Goal: Task Accomplishment & Management: Manage account settings

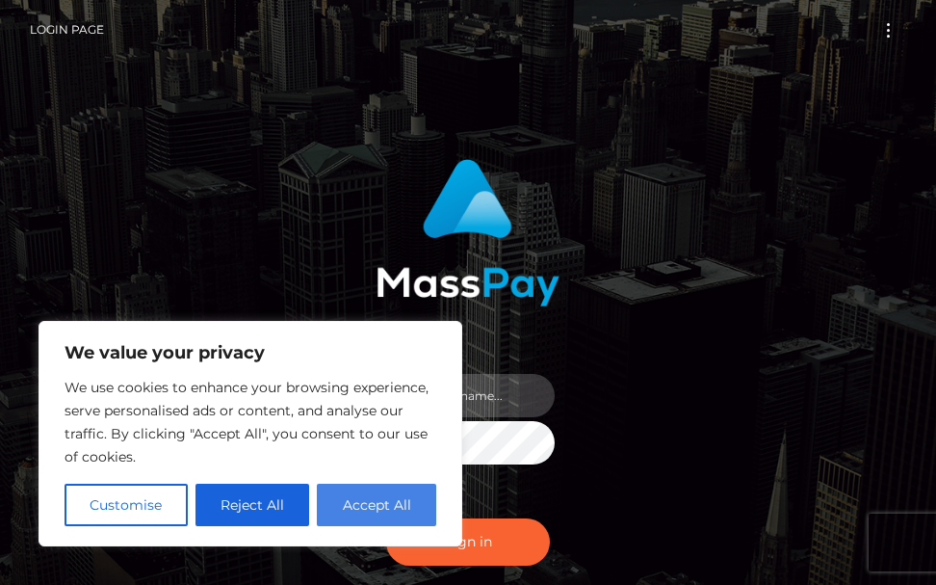
type input "[PERSON_NAME].cope2"
click at [352, 504] on button "Accept All" at bounding box center [376, 505] width 119 height 42
checkbox input "true"
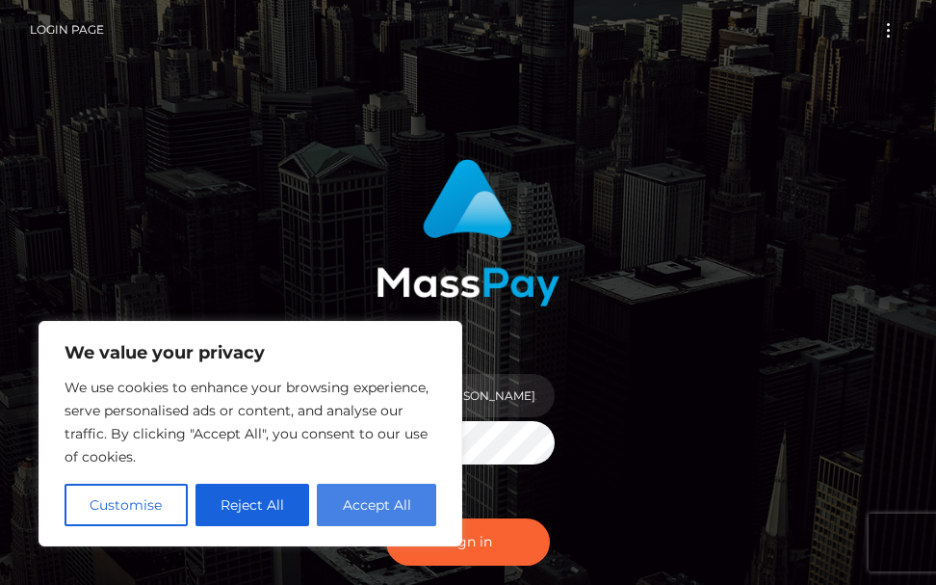
checkbox input "true"
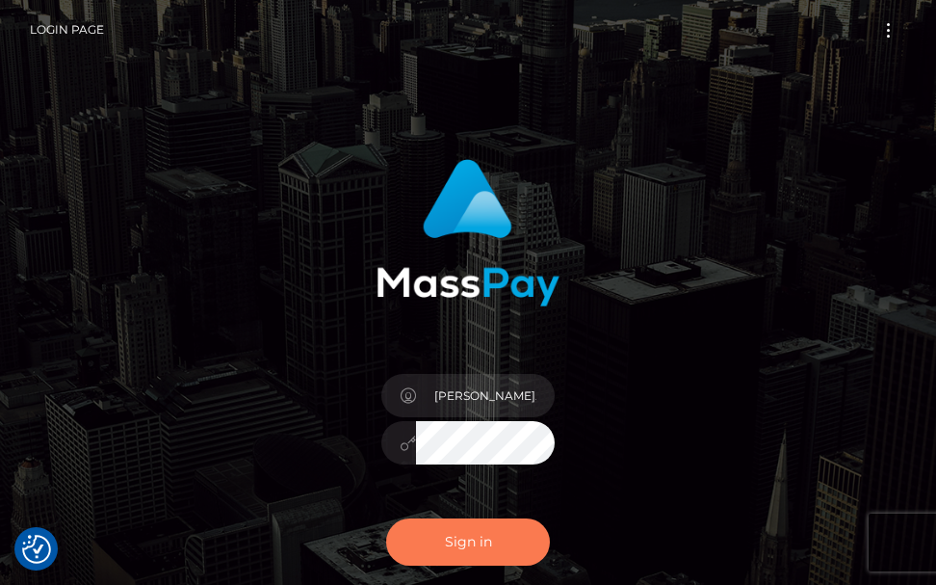
click at [418, 540] on button "Sign in" at bounding box center [468, 541] width 164 height 47
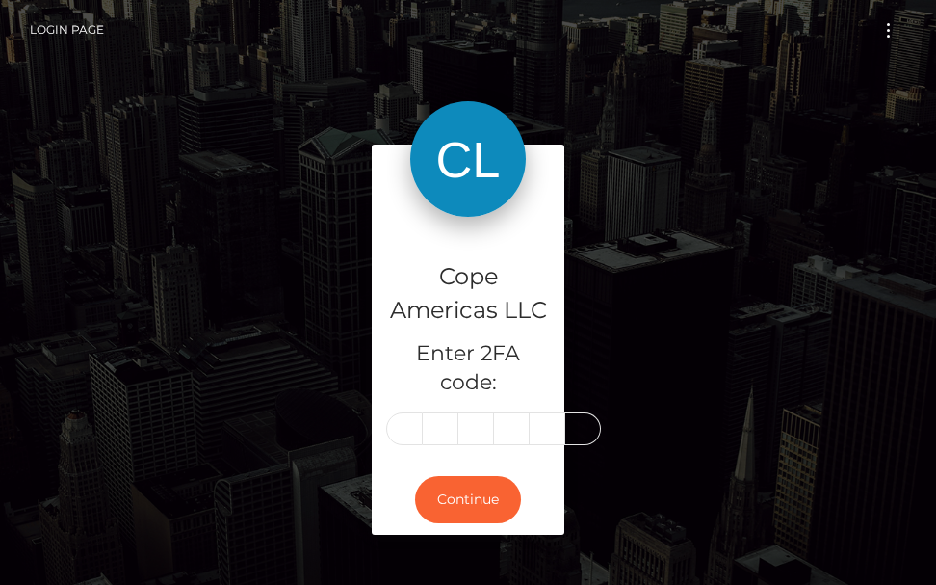
type input "3"
type input "0"
type input "5"
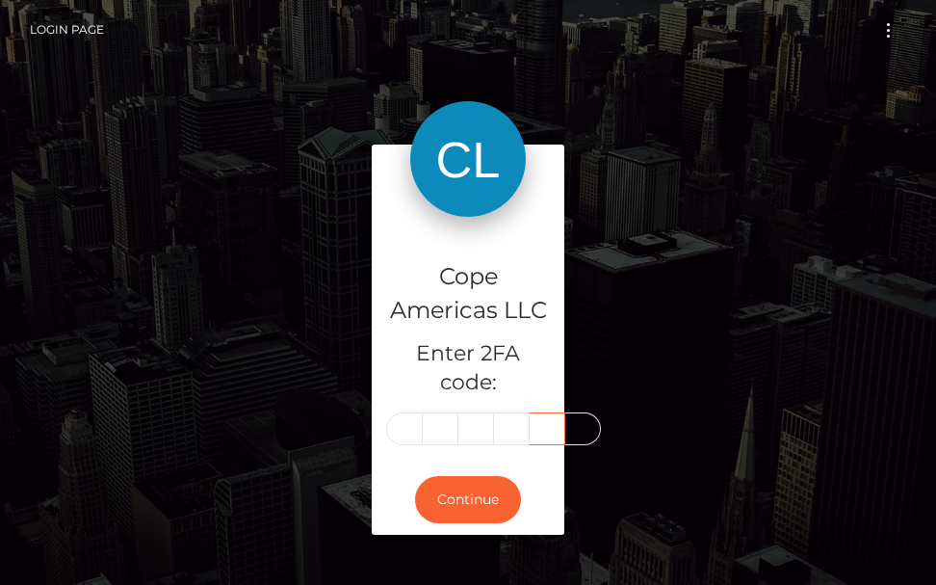
type input "2"
type input "0"
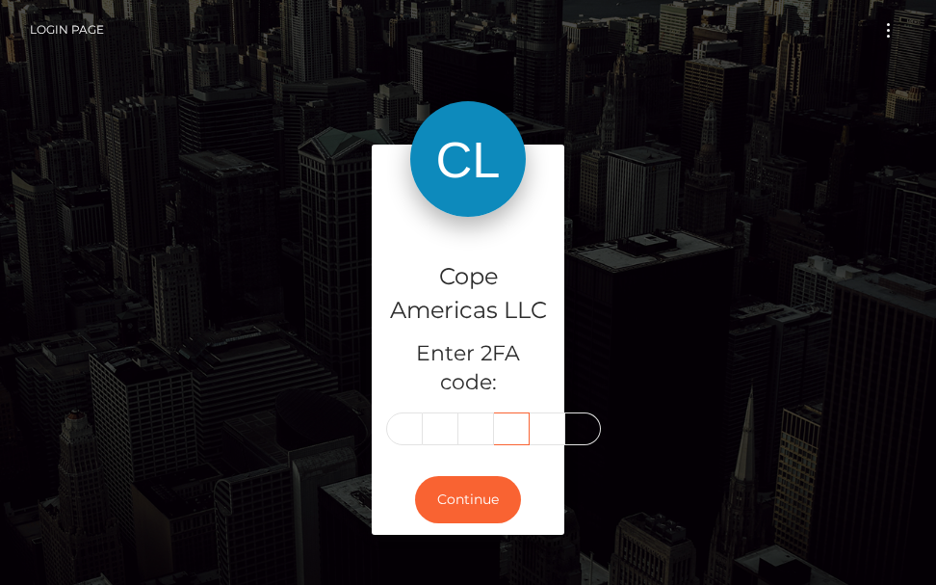
scroll to position [0, 3]
type input "1"
type input "0"
type input "3"
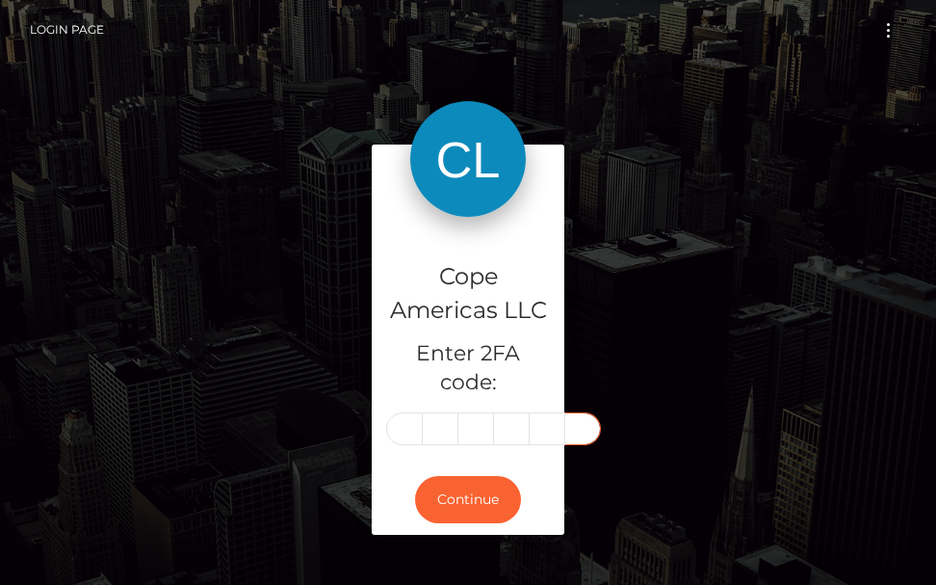
scroll to position [0, 3]
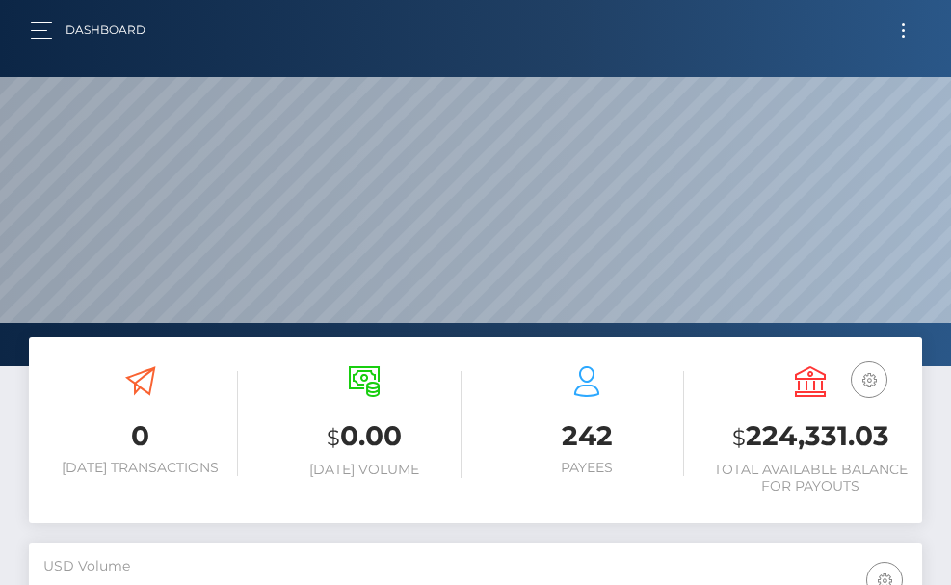
scroll to position [342, 432]
click at [44, 32] on button "button" at bounding box center [48, 30] width 36 height 26
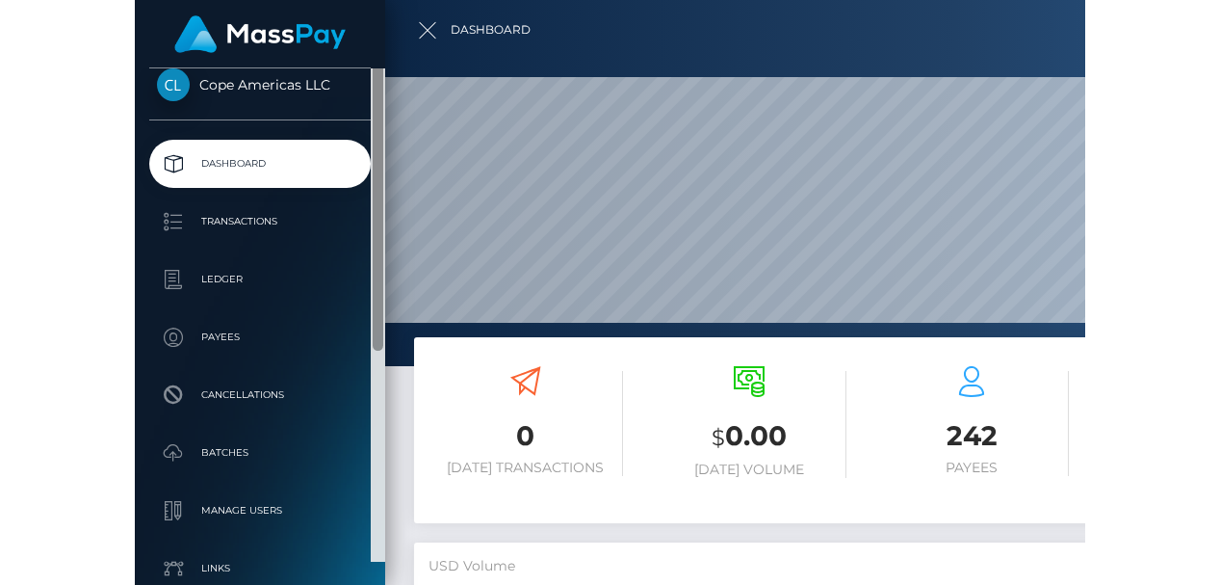
scroll to position [0, 0]
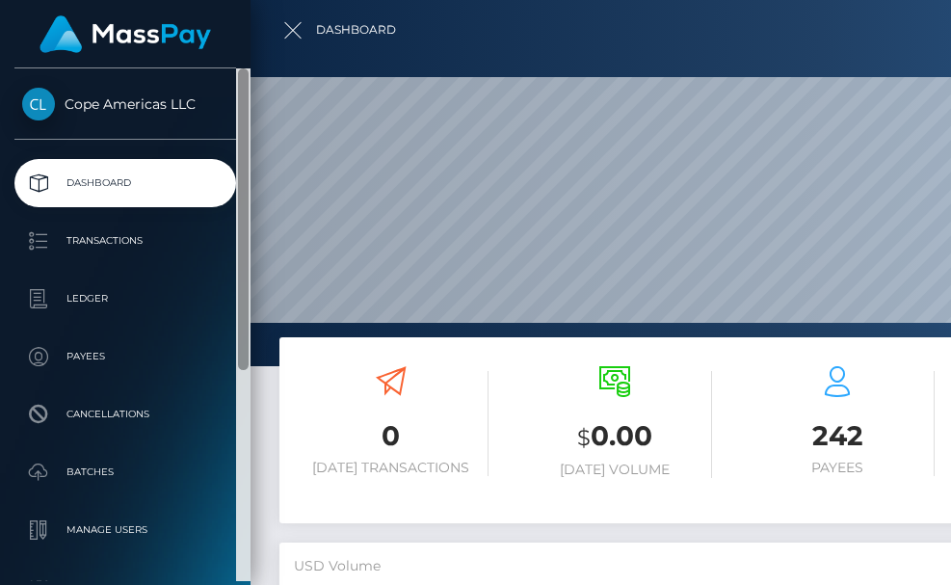
drag, startPoint x: 241, startPoint y: 284, endPoint x: 268, endPoint y: 43, distance: 242.3
click at [268, 43] on body "Cope Americas LLC Dashboard Transactions Ledger Payees Cancellations" at bounding box center [475, 292] width 951 height 585
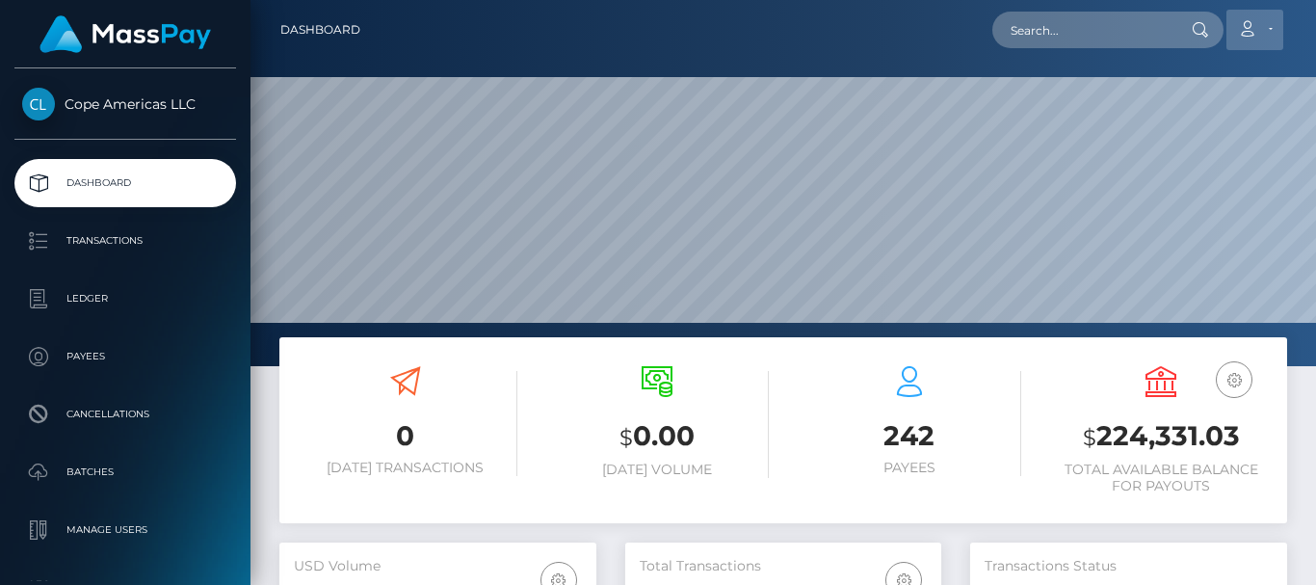
click at [950, 28] on link "Account" at bounding box center [1254, 30] width 57 height 40
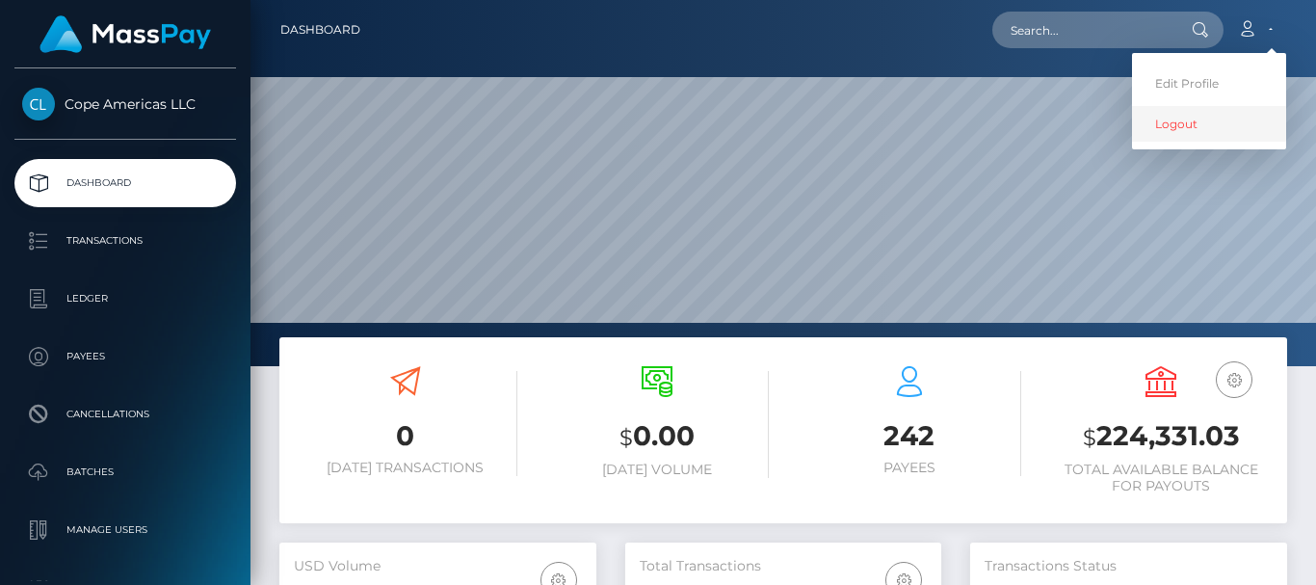
click at [950, 122] on link "Logout" at bounding box center [1209, 124] width 154 height 36
